Goal: Task Accomplishment & Management: Complete application form

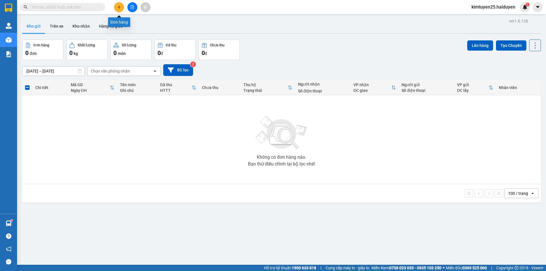
click at [118, 9] on icon "plus" at bounding box center [119, 7] width 4 height 4
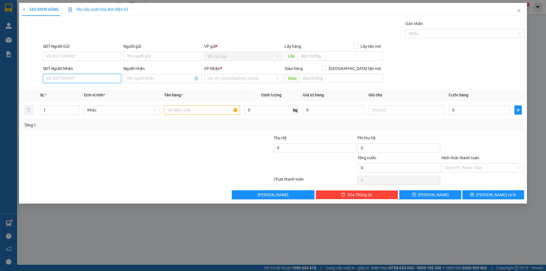
click at [68, 79] on input "SĐT Người Nhận" at bounding box center [82, 78] width 78 height 9
type input "0902323069"
click at [154, 79] on input "Người nhận" at bounding box center [160, 78] width 66 height 6
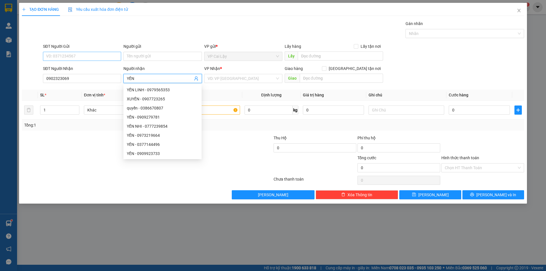
type input "YẾN"
click at [79, 53] on input "SĐT Người Gửi" at bounding box center [82, 56] width 78 height 9
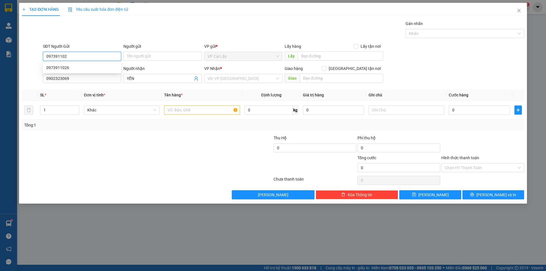
type input "0973911026"
click at [84, 68] on div "0973911026" at bounding box center [81, 68] width 71 height 6
type input "máy chà ngọc ẩn"
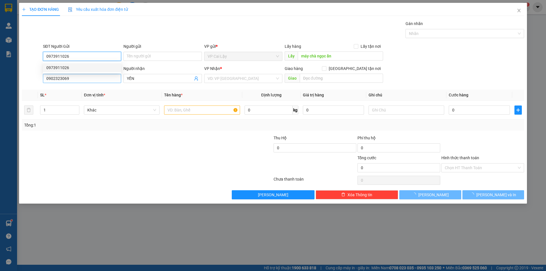
type input "40.000"
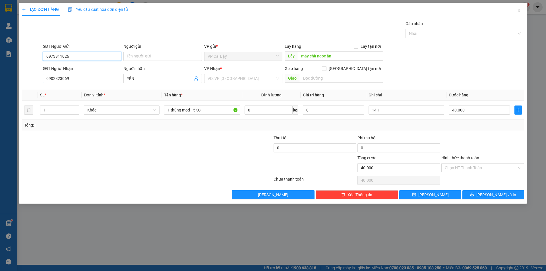
type input "0973911026"
drag, startPoint x: 86, startPoint y: 78, endPoint x: 51, endPoint y: 79, distance: 35.2
click at [34, 78] on div "SĐT Người Nhận 0902323069 0902323069 Người nhận YẾN VP Nhận * VD: VP [GEOGRAPHI…" at bounding box center [272, 75] width 503 height 20
click at [183, 153] on div at bounding box center [105, 145] width 168 height 20
click at [346, 56] on input "máy chà ngọc ẩn" at bounding box center [340, 55] width 85 height 9
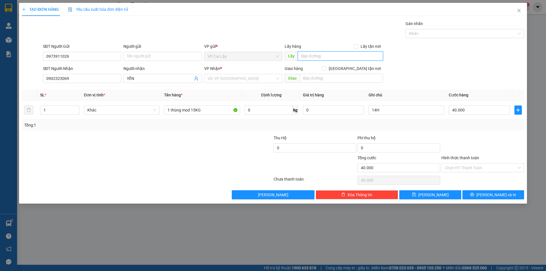
type input "D"
type input "Đ"
type input "DD DŨNG"
click at [237, 80] on input "search" at bounding box center [240, 78] width 67 height 9
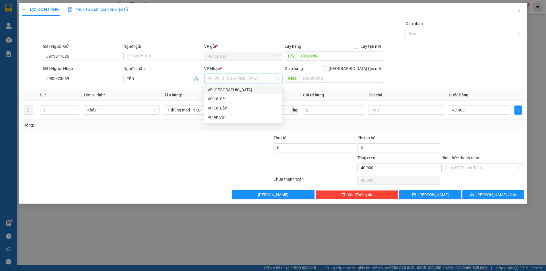
click at [231, 94] on div "VP [GEOGRAPHIC_DATA]" at bounding box center [243, 89] width 78 height 9
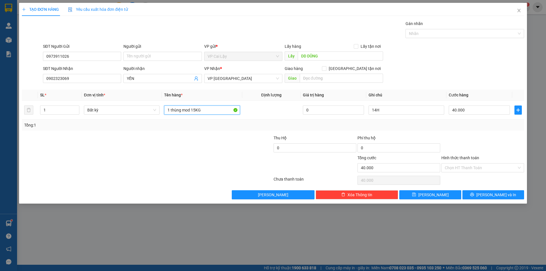
drag, startPoint x: 210, startPoint y: 111, endPoint x: 163, endPoint y: 125, distance: 49.2
click at [163, 125] on div "SL * Đơn vị tính * Tên hàng * Định lượng Giá trị hàng Ghi chú Cước hàng 1 Bất k…" at bounding box center [273, 110] width 502 height 41
type input "1 THÙNG MOD KHOẢNG DƯỚI 12KG"
click at [394, 108] on input "14H" at bounding box center [406, 109] width 76 height 9
type input "1"
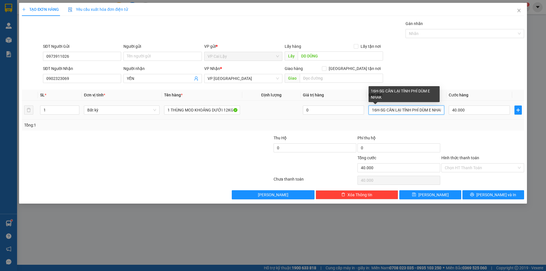
scroll to position [0, 3]
type input "16H-SG CÂN LẠI TÍNH PHÍ DÙM E NHAK"
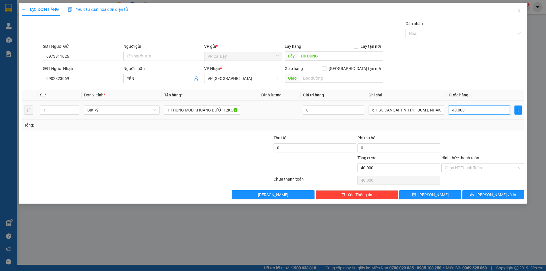
scroll to position [0, 0]
click at [481, 111] on input "40.000" at bounding box center [479, 109] width 61 height 9
type input "3"
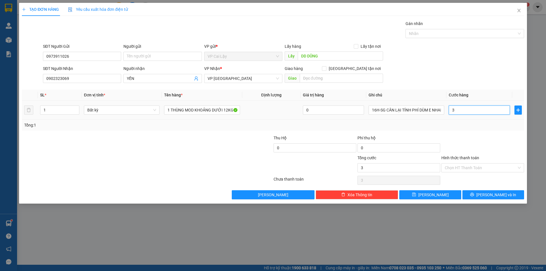
type input "30"
click at [484, 130] on div "Tổng: 1" at bounding box center [273, 125] width 502 height 11
type input "30.000"
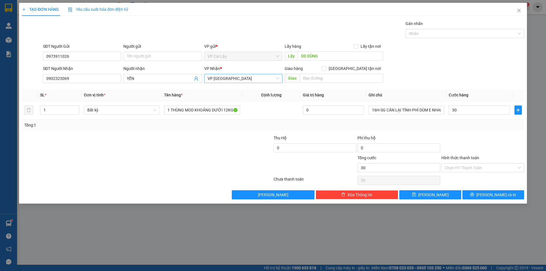
type input "30.000"
click at [344, 59] on input "DD DŨNG" at bounding box center [340, 55] width 85 height 9
type input "DD DŨNG THIỆN NHÂN"
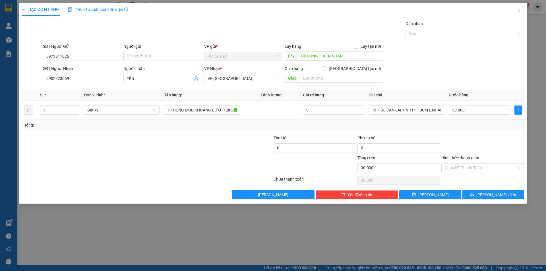
click at [456, 70] on div "SĐT Người Nhận 0902323069 Người nhận YẾN VP Nhận * VP [GEOGRAPHIC_DATA] Giao hà…" at bounding box center [283, 75] width 483 height 20
click at [439, 194] on button "[PERSON_NAME]" at bounding box center [430, 194] width 62 height 9
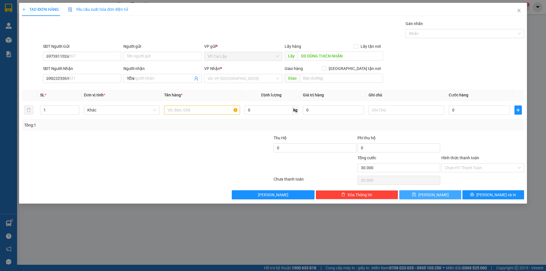
type input "0"
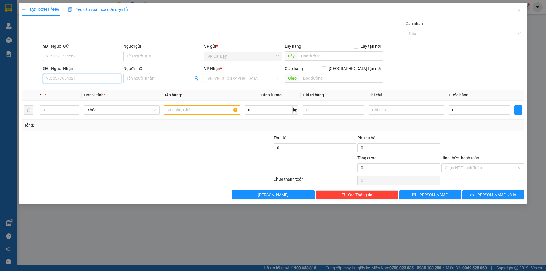
click at [92, 79] on input "SĐT Người Nhận" at bounding box center [82, 78] width 78 height 9
click at [65, 59] on input "SĐT Người Gửi" at bounding box center [82, 56] width 78 height 9
click at [85, 78] on input "SĐT Người Nhận" at bounding box center [82, 78] width 78 height 9
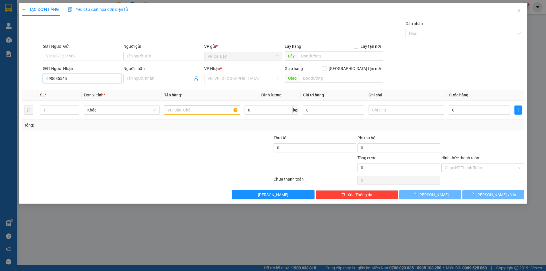
type input "0906855458"
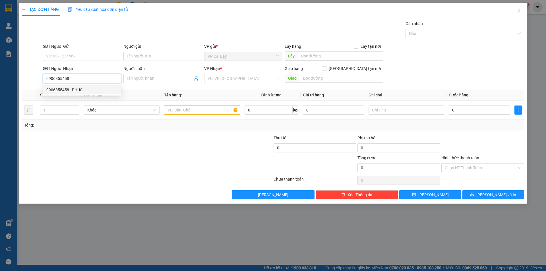
click at [75, 90] on div "0906855458 - PHÚC" at bounding box center [81, 90] width 71 height 6
type input "PHÚC"
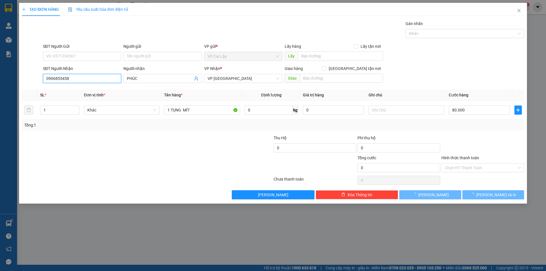
type input "80.000"
type input "0906855458"
click at [87, 55] on input "SĐT Người Gửi" at bounding box center [82, 56] width 78 height 9
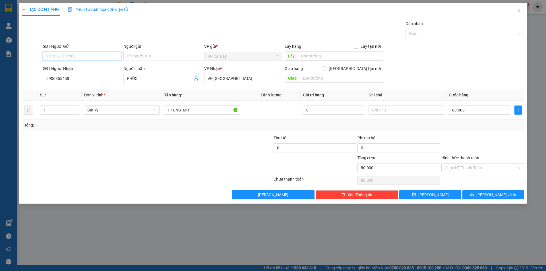
click at [80, 58] on input "SĐT Người Gửi" at bounding box center [82, 56] width 78 height 9
click at [75, 68] on div "0397450792 - Luyến" at bounding box center [81, 68] width 71 height 6
type input "0397450792"
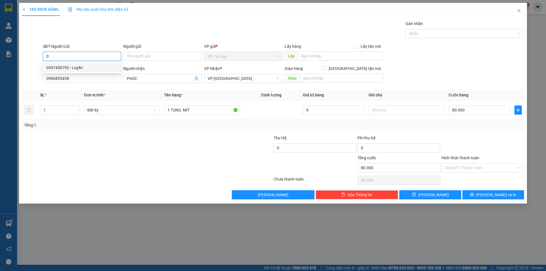
type input "Luyến"
type input "0397450792"
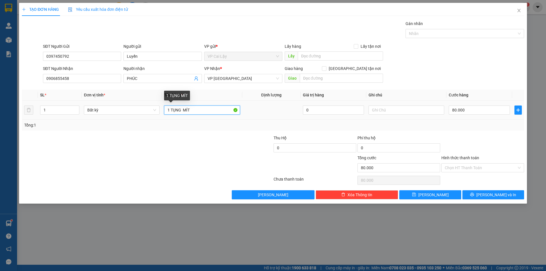
drag, startPoint x: 200, startPoint y: 109, endPoint x: 102, endPoint y: 102, distance: 98.0
click at [102, 102] on tr "1 Bất kỳ 1 TỤNG MÍT 0 80.000" at bounding box center [273, 110] width 502 height 19
type input "2 TỤNG MÍT"
click at [77, 108] on icon "up" at bounding box center [76, 109] width 2 height 2
type input "2"
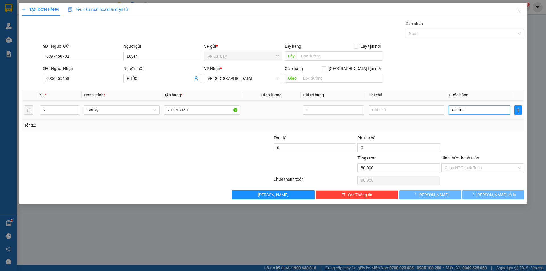
click at [485, 111] on input "80.000" at bounding box center [479, 109] width 61 height 9
type input "0"
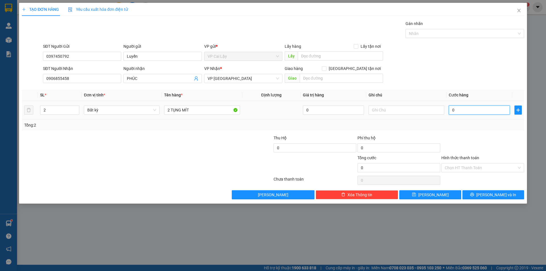
type input "9"
type input "09"
type input "90"
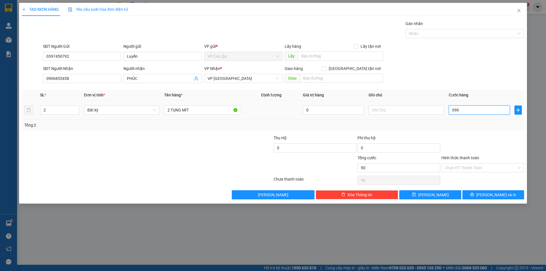
type input "090"
type input "90.000"
click at [482, 130] on div "Tổng: 2" at bounding box center [273, 125] width 502 height 11
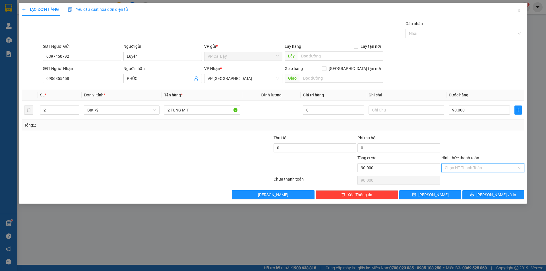
click at [479, 169] on input "Hình thức thanh toán" at bounding box center [481, 167] width 72 height 9
click at [472, 179] on div "Tại văn phòng" at bounding box center [483, 179] width 76 height 6
type input "0"
click at [476, 169] on span "Tại văn phòng" at bounding box center [483, 167] width 76 height 9
click at [468, 182] on div "Tại văn phòng" at bounding box center [483, 179] width 76 height 6
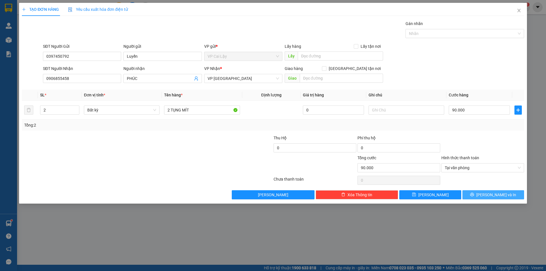
click at [504, 197] on span "[PERSON_NAME] và In" at bounding box center [496, 195] width 40 height 6
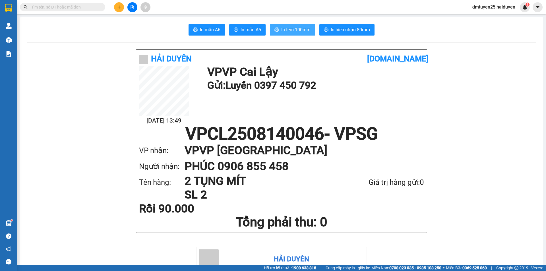
click at [285, 28] on span "In tem 100mm" at bounding box center [295, 29] width 29 height 7
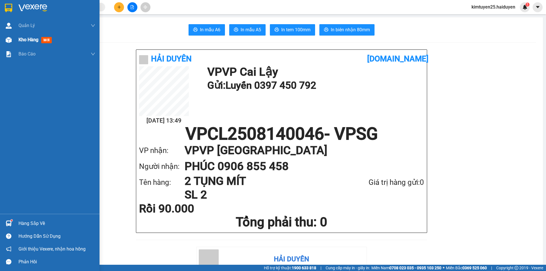
drag, startPoint x: 27, startPoint y: 41, endPoint x: 51, endPoint y: 40, distance: 24.2
click at [28, 41] on span "Kho hàng" at bounding box center [28, 39] width 20 height 5
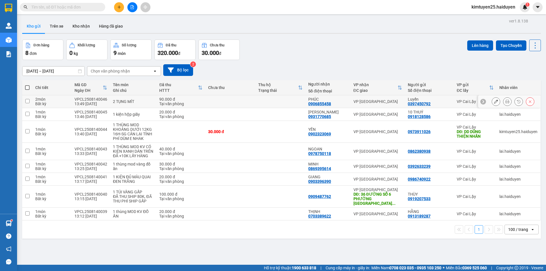
click at [290, 103] on td at bounding box center [280, 101] width 50 height 13
checkbox input "true"
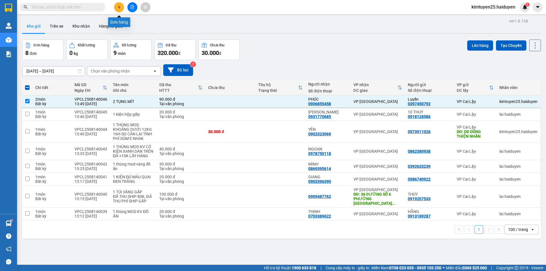
click at [120, 7] on icon "plus" at bounding box center [119, 7] width 4 height 4
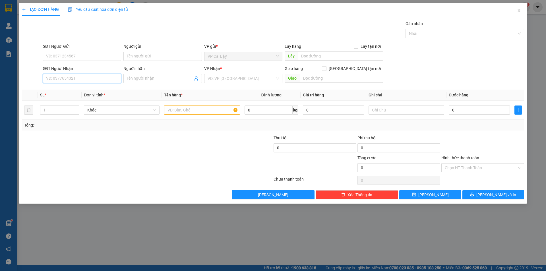
click at [84, 78] on input "SĐT Người Nhận" at bounding box center [82, 78] width 78 height 9
type input "0934949322"
click at [135, 80] on input "Người nhận" at bounding box center [160, 78] width 66 height 6
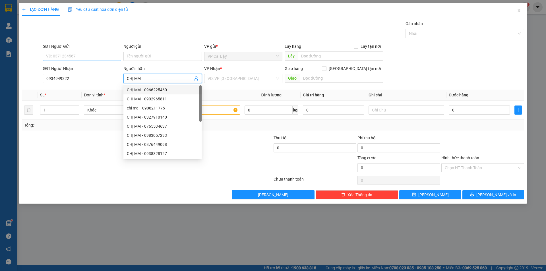
type input "CHỊ MAI"
click at [92, 57] on input "SĐT Người Gửi" at bounding box center [82, 56] width 78 height 9
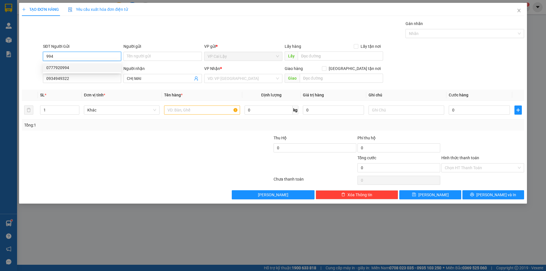
click at [93, 67] on div "0777920994" at bounding box center [81, 68] width 71 height 6
type input "0777920994"
type input "CF NHÀ XUYẾN"
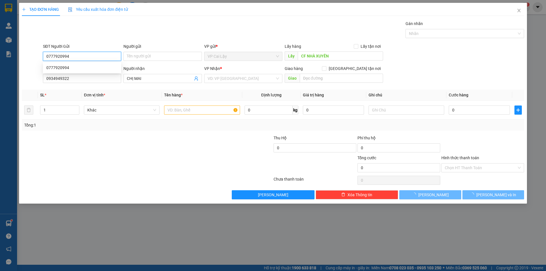
type input "20.000"
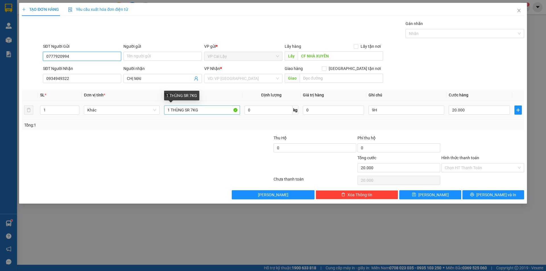
type input "0777920994"
click at [194, 109] on input "1 THÙNG SR 7KG" at bounding box center [202, 109] width 76 height 9
type input "1 THÙNG SR 5KG"
click at [260, 76] on input "search" at bounding box center [240, 78] width 67 height 9
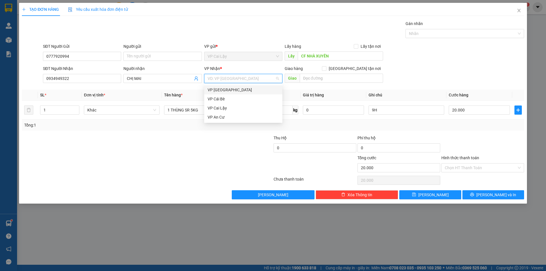
click at [247, 90] on div "VP [GEOGRAPHIC_DATA]" at bounding box center [242, 90] width 71 height 6
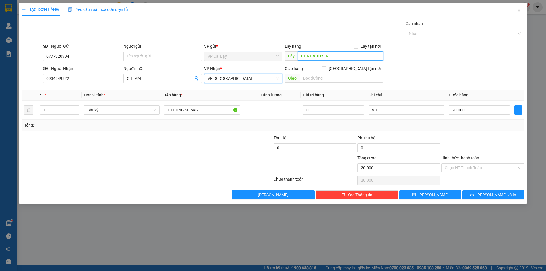
click at [353, 56] on input "CF NHÀ XUYẾN" at bounding box center [340, 55] width 85 height 9
type input "MÁY CHÀ NGỌC ẨN"
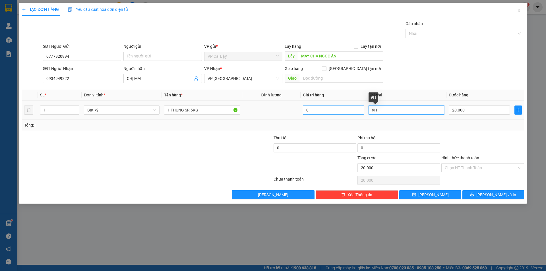
drag, startPoint x: 383, startPoint y: 111, endPoint x: 322, endPoint y: 113, distance: 60.8
click at [322, 113] on tr "1 Bất kỳ 1 THÙNG SR 5KG 0 9H 20.000" at bounding box center [273, 110] width 502 height 19
type input "14H"
click at [484, 169] on input "Hình thức thanh toán" at bounding box center [481, 167] width 72 height 9
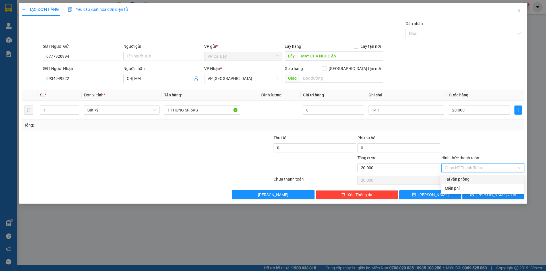
click at [476, 178] on div "Tại văn phòng" at bounding box center [483, 179] width 76 height 6
type input "0"
click at [485, 192] on button "[PERSON_NAME] và In" at bounding box center [493, 194] width 62 height 9
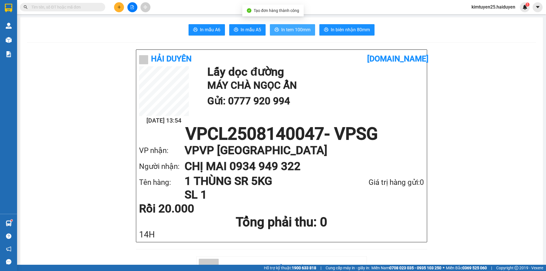
click at [292, 33] on span "In tem 100mm" at bounding box center [295, 29] width 29 height 7
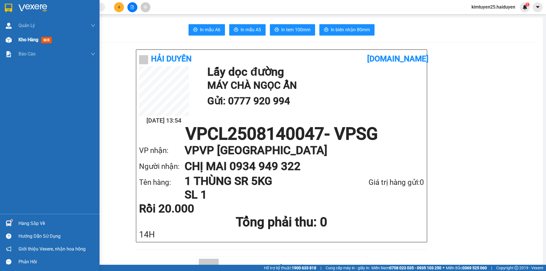
click at [32, 40] on span "Kho hàng" at bounding box center [28, 39] width 20 height 5
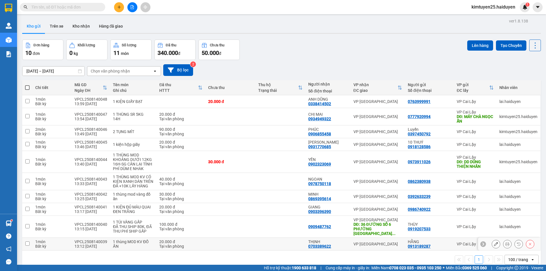
click at [257, 245] on td at bounding box center [280, 244] width 50 height 13
checkbox input "true"
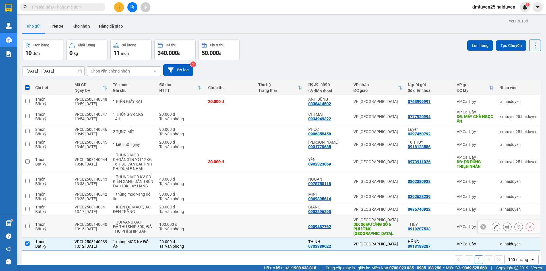
click at [270, 223] on td at bounding box center [280, 227] width 50 height 22
checkbox input "true"
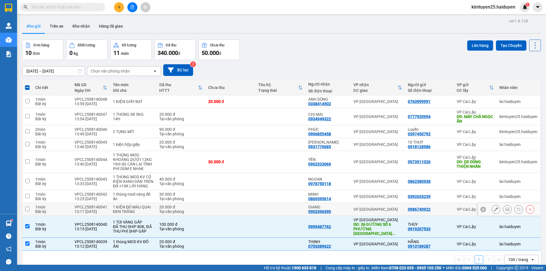
click at [285, 207] on td at bounding box center [280, 209] width 50 height 13
checkbox input "true"
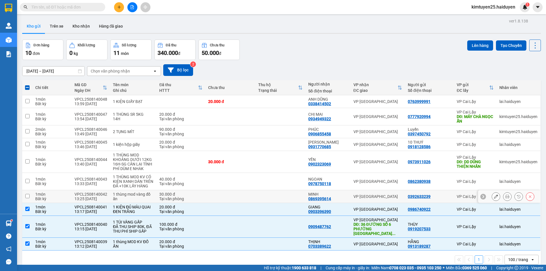
click at [290, 194] on td at bounding box center [280, 196] width 50 height 13
checkbox input "true"
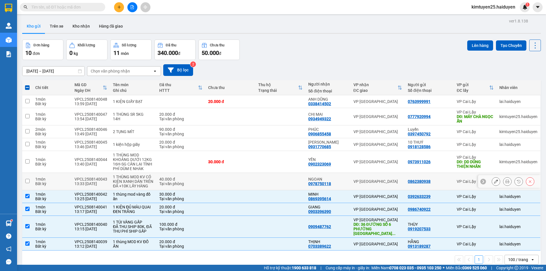
click at [287, 178] on td at bounding box center [280, 181] width 50 height 17
checkbox input "true"
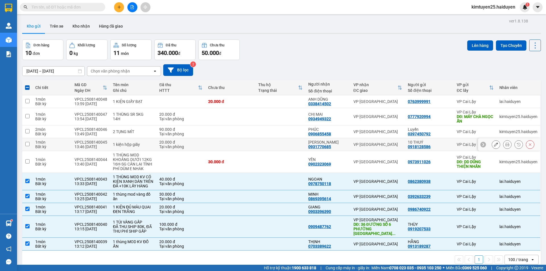
click at [298, 141] on td at bounding box center [280, 144] width 50 height 13
checkbox input "true"
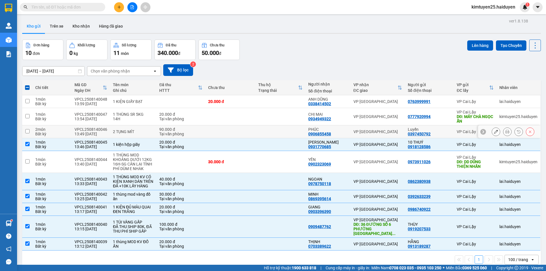
click at [297, 131] on td at bounding box center [280, 131] width 50 height 13
checkbox input "true"
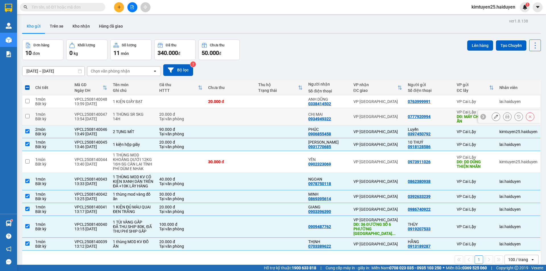
click at [248, 116] on td at bounding box center [230, 116] width 50 height 17
checkbox input "true"
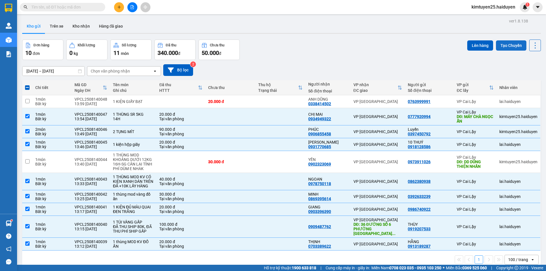
click at [513, 46] on button "Tạo Chuyến" at bounding box center [511, 45] width 30 height 10
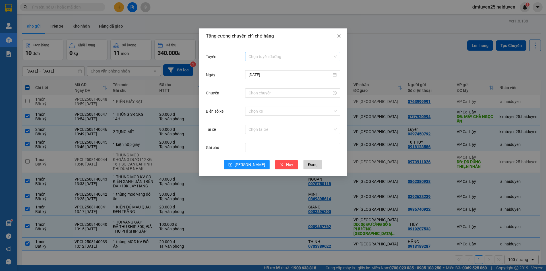
click at [312, 58] on input "Tuyến" at bounding box center [290, 56] width 84 height 9
click at [309, 75] on div "Cái Bè - [GEOGRAPHIC_DATA]" at bounding box center [292, 77] width 88 height 6
click at [296, 94] on input "Chuyến" at bounding box center [289, 93] width 83 height 6
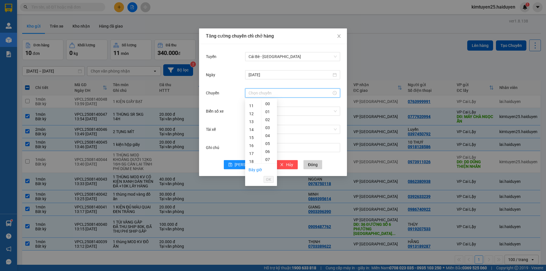
scroll to position [87, 0]
click at [248, 119] on div "13" at bounding box center [253, 120] width 16 height 8
click at [268, 138] on div "31" at bounding box center [269, 141] width 16 height 8
type input "13:31"
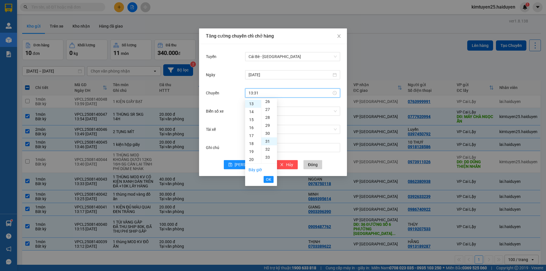
scroll to position [247, 0]
click at [269, 178] on span "OK" at bounding box center [268, 179] width 5 height 6
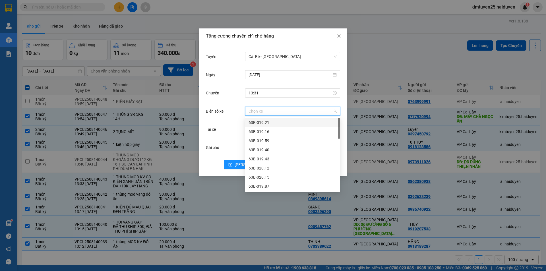
click at [277, 113] on input "Biển số xe" at bounding box center [290, 111] width 84 height 9
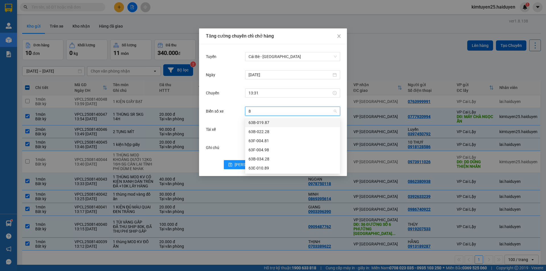
type input "89"
click at [280, 120] on div "63E-010.89" at bounding box center [292, 122] width 88 height 6
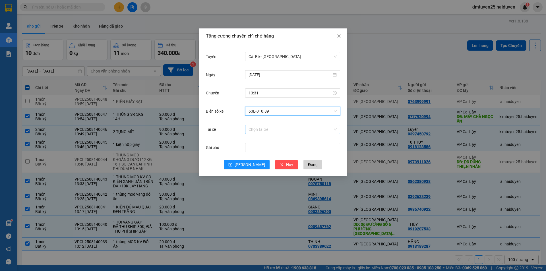
click at [264, 133] on input "Tài xế" at bounding box center [290, 129] width 84 height 9
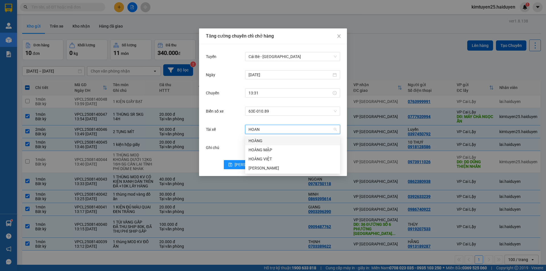
type input "HOANG"
click at [272, 151] on div "HOÀNG MẬP" at bounding box center [292, 150] width 88 height 6
click at [246, 161] on span "[PERSON_NAME]" at bounding box center [249, 164] width 30 height 6
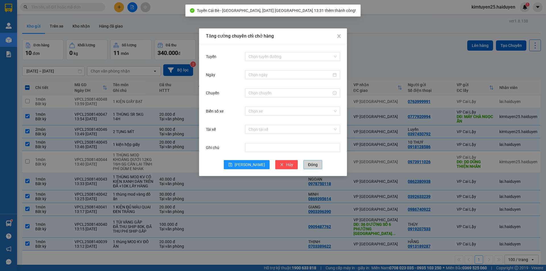
click at [308, 164] on span "Đóng" at bounding box center [313, 164] width 10 height 6
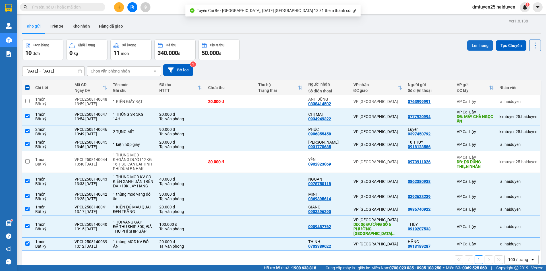
click at [476, 45] on button "Lên hàng" at bounding box center [480, 45] width 26 height 10
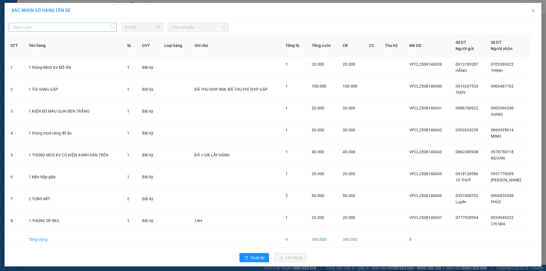
click at [74, 26] on span "Chọn tuyến" at bounding box center [62, 27] width 101 height 9
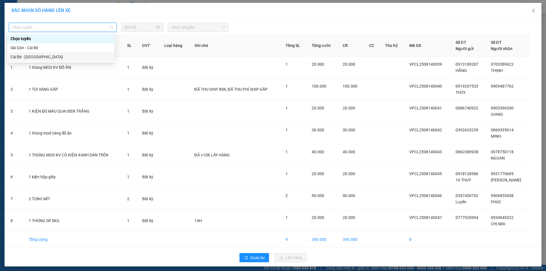
click at [56, 56] on div "Cái Bè - [GEOGRAPHIC_DATA]" at bounding box center [61, 57] width 101 height 6
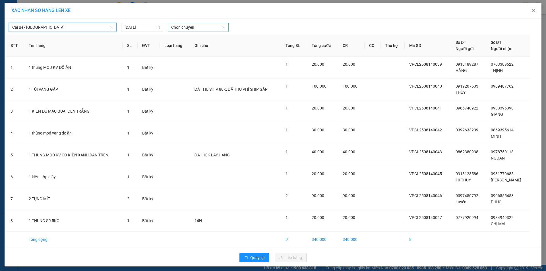
click at [191, 28] on span "Chọn chuyến" at bounding box center [198, 27] width 54 height 9
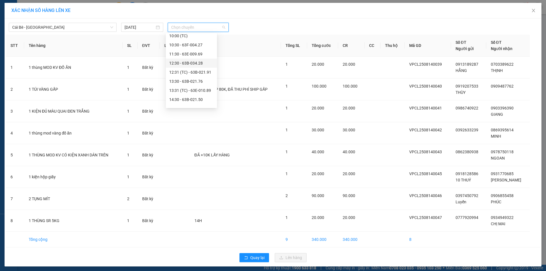
scroll to position [150, 0]
click at [207, 78] on div "13:31 (TC) - 63E-010.89" at bounding box center [191, 80] width 44 height 6
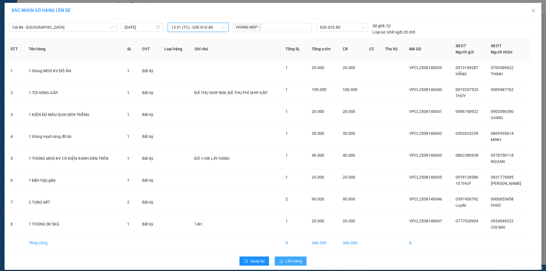
click at [288, 257] on button "Lên hàng" at bounding box center [291, 260] width 32 height 9
